Goal: Book appointment/travel/reservation

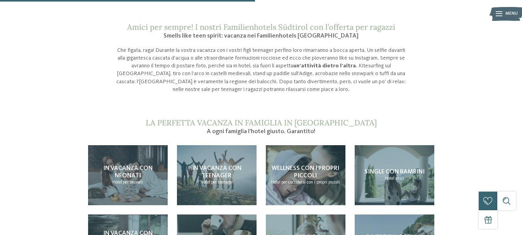
scroll to position [580, 0]
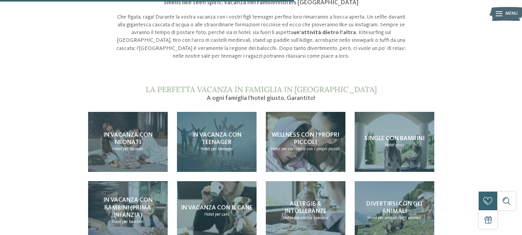
click at [208, 138] on span "In vacanza con teenager" at bounding box center [216, 139] width 49 height 14
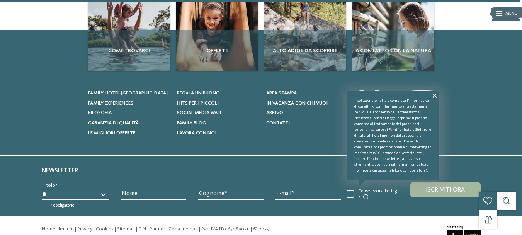
scroll to position [1029, 0]
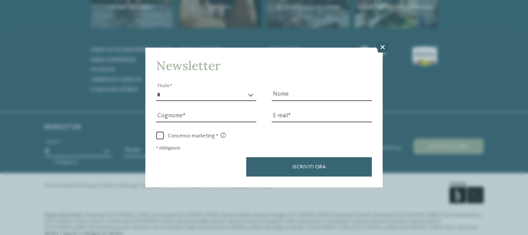
click at [383, 48] on icon at bounding box center [382, 47] width 13 height 11
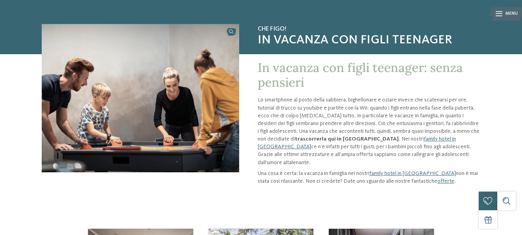
scroll to position [24, 0]
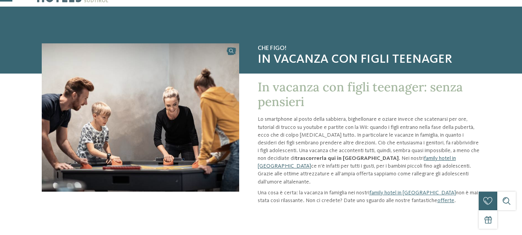
click at [373, 158] on link "family hotel in [GEOGRAPHIC_DATA]" at bounding box center [357, 161] width 198 height 13
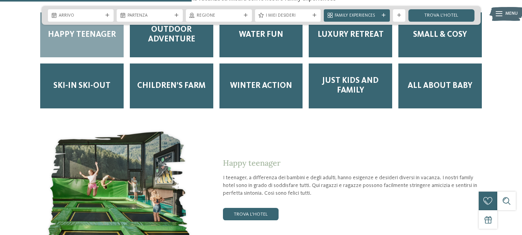
scroll to position [1082, 0]
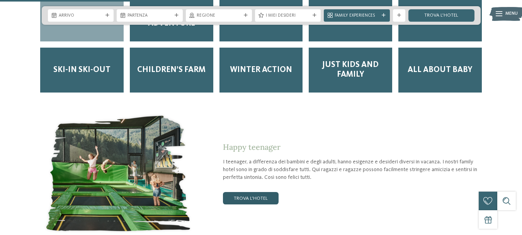
click at [257, 192] on link "trova l’hotel" at bounding box center [251, 198] width 56 height 12
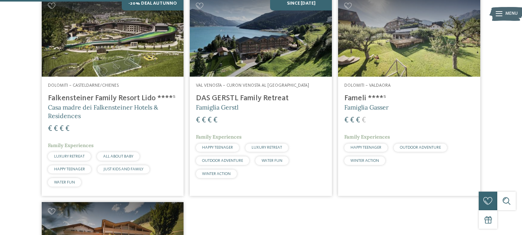
scroll to position [230, 0]
